Goal: Information Seeking & Learning: Learn about a topic

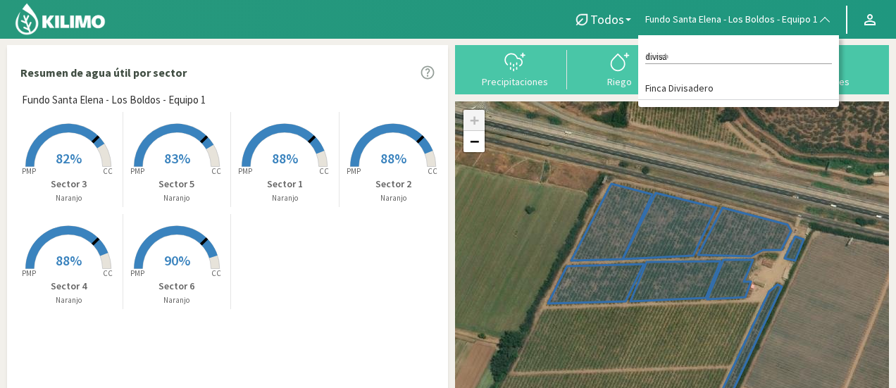
type input "divisa"
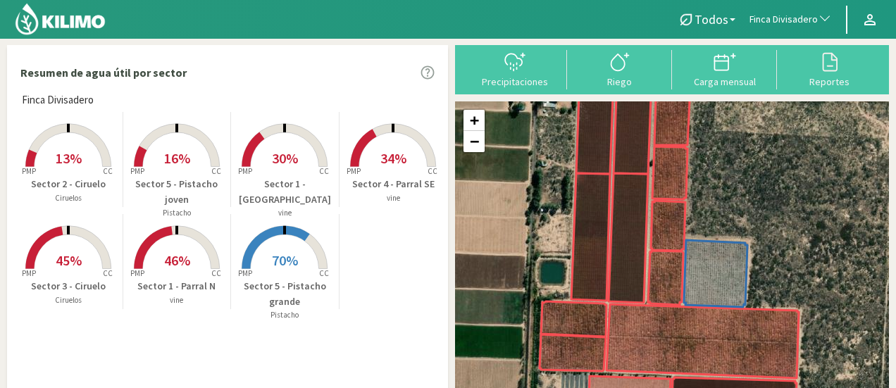
click at [76, 149] on span "13%" at bounding box center [69, 158] width 26 height 18
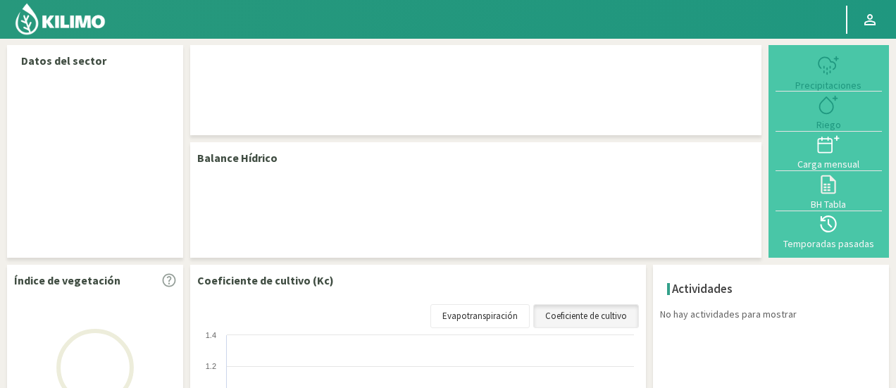
select select "110: Object"
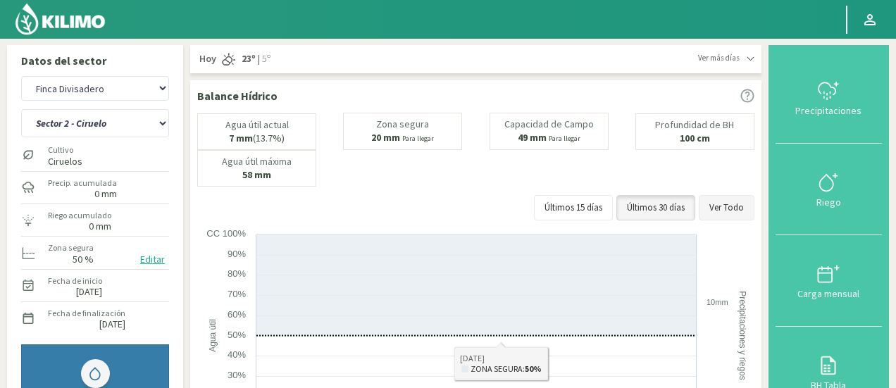
click at [739, 208] on button "Ver Todo" at bounding box center [726, 207] width 56 height 25
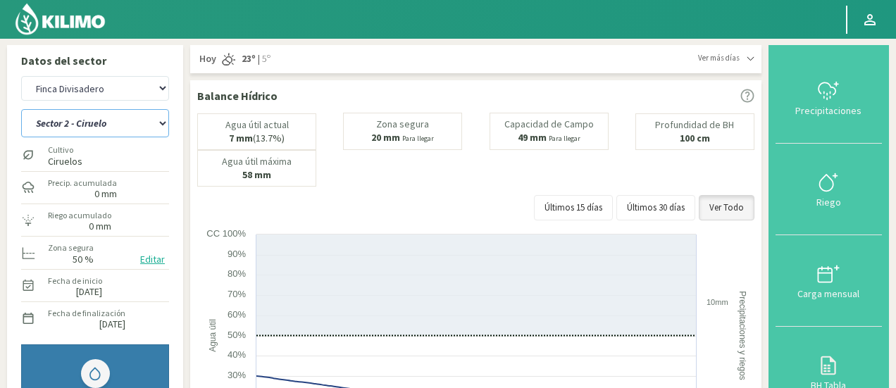
click at [97, 116] on select "Sector 1 - [GEOGRAPHIC_DATA] Sector 1 - [GEOGRAPHIC_DATA] N Sector 2 - [GEOGRAP…" at bounding box center [95, 123] width 148 height 28
click at [21, 109] on select "Sector 1 - [GEOGRAPHIC_DATA] Sector 1 - [GEOGRAPHIC_DATA] N Sector 2 - [GEOGRAP…" at bounding box center [95, 123] width 148 height 28
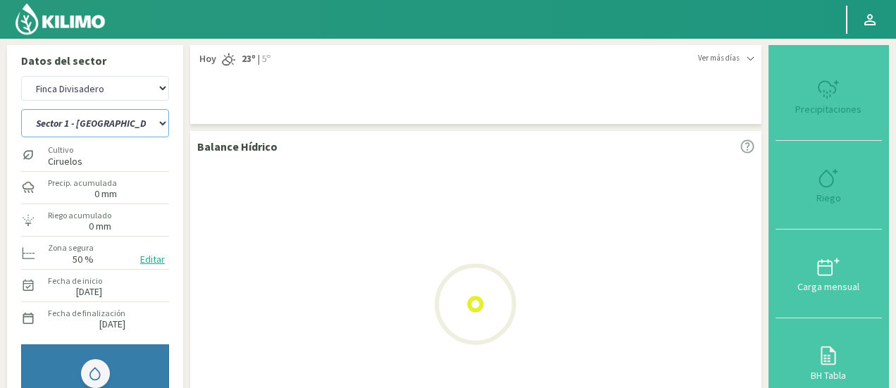
select select "2: Object"
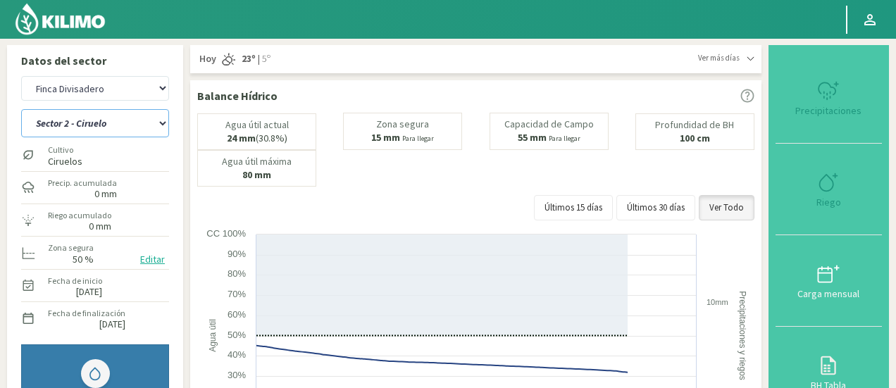
select select "390: Object"
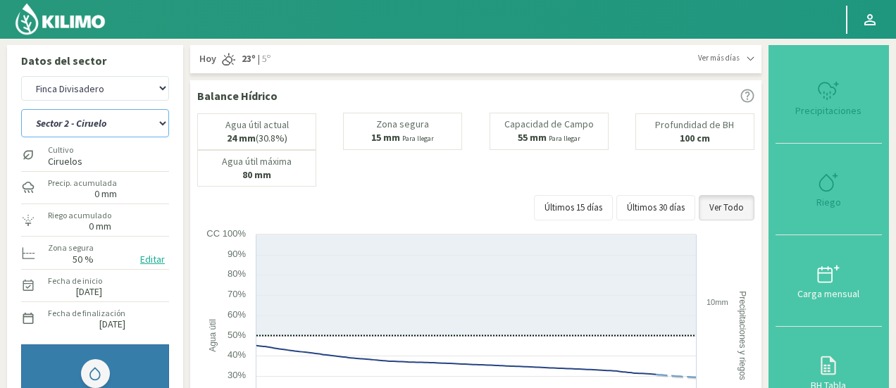
select select "7: Object"
click at [121, 121] on select "Sector 1 - [GEOGRAPHIC_DATA] Sector 1 - [GEOGRAPHIC_DATA] N Sector 2 - [GEOGRAP…" at bounding box center [95, 123] width 148 height 28
